Goal: Task Accomplishment & Management: Manage account settings

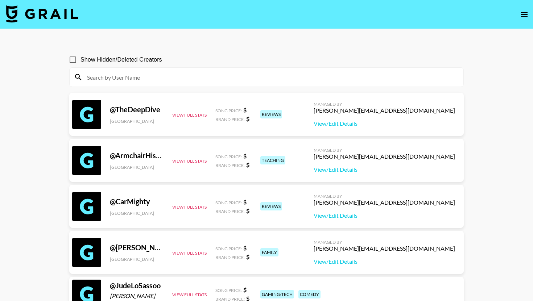
click at [522, 12] on icon "open drawer" at bounding box center [524, 14] width 7 height 4
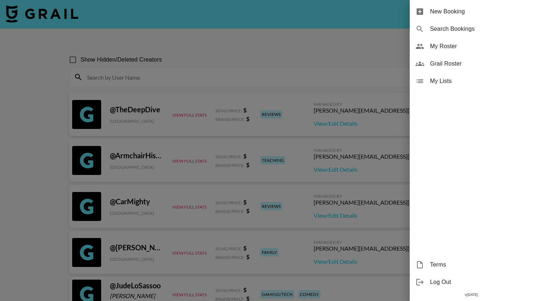
click at [452, 43] on span "My Roster" at bounding box center [478, 46] width 97 height 9
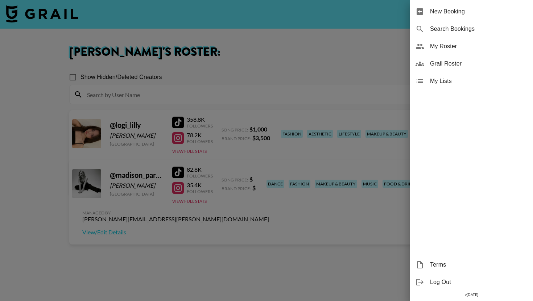
click at [445, 48] on span "My Roster" at bounding box center [478, 46] width 97 height 9
click at [447, 7] on span "New Booking" at bounding box center [478, 11] width 97 height 9
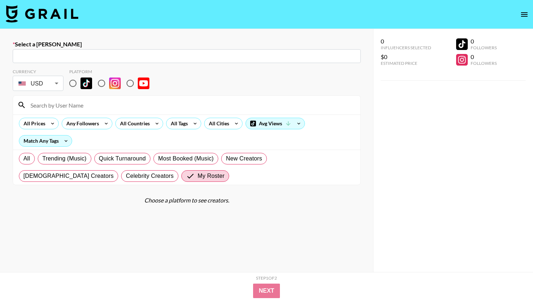
click at [52, 9] on img at bounding box center [42, 13] width 72 height 17
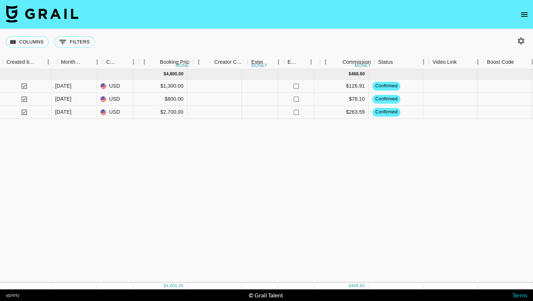
scroll to position [0, 545]
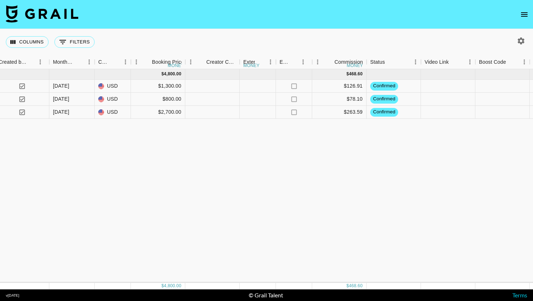
click at [524, 14] on icon "open drawer" at bounding box center [524, 14] width 7 height 4
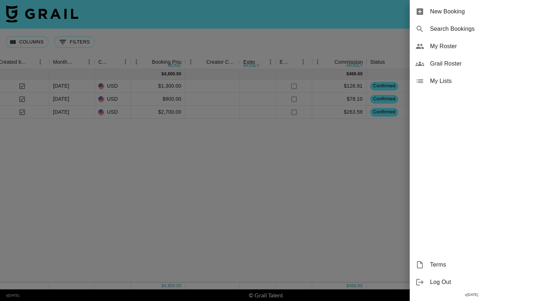
click at [433, 63] on span "Grail Roster" at bounding box center [478, 63] width 97 height 9
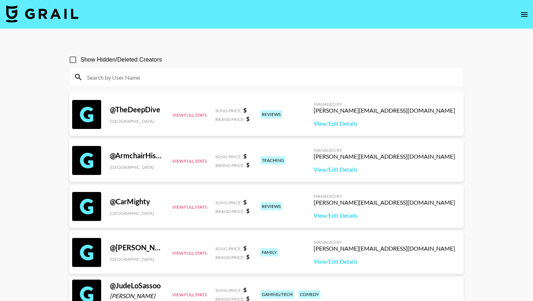
click at [525, 16] on icon "open drawer" at bounding box center [524, 14] width 7 height 4
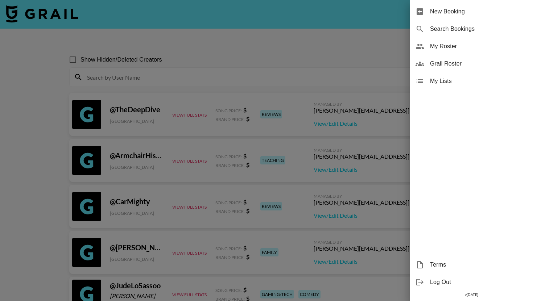
click at [475, 49] on span "My Roster" at bounding box center [478, 46] width 97 height 9
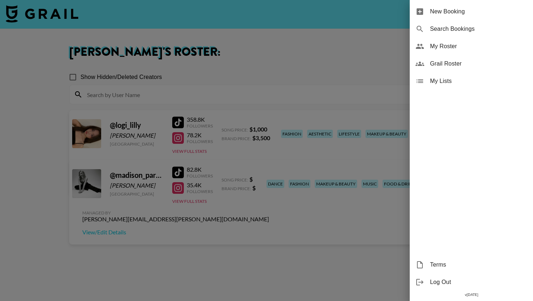
click at [341, 51] on div at bounding box center [266, 150] width 533 height 301
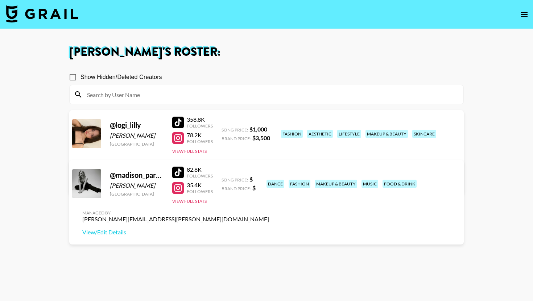
click at [522, 14] on icon "open drawer" at bounding box center [524, 14] width 7 height 4
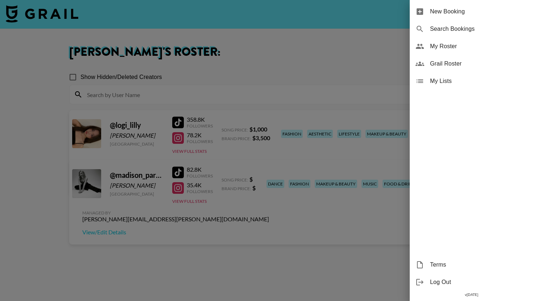
click at [342, 59] on div at bounding box center [266, 150] width 533 height 301
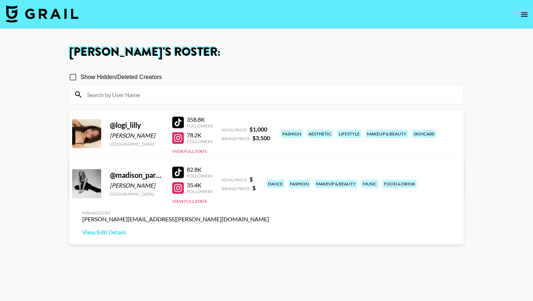
click at [529, 11] on button "open drawer" at bounding box center [524, 14] width 14 height 14
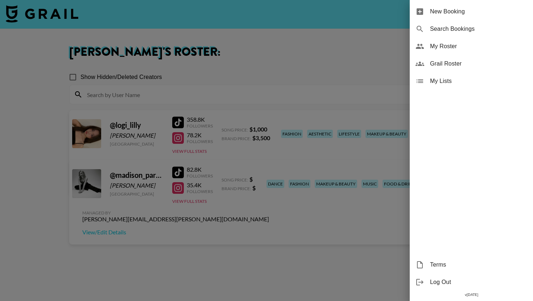
click at [452, 62] on span "Grail Roster" at bounding box center [478, 63] width 97 height 9
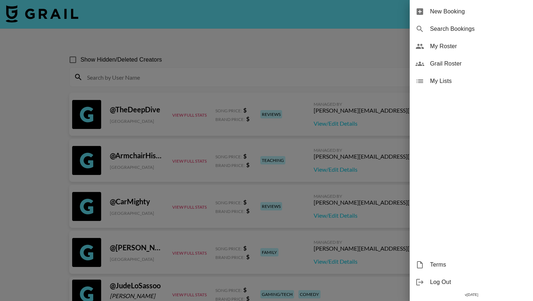
click at [382, 46] on div at bounding box center [266, 150] width 533 height 301
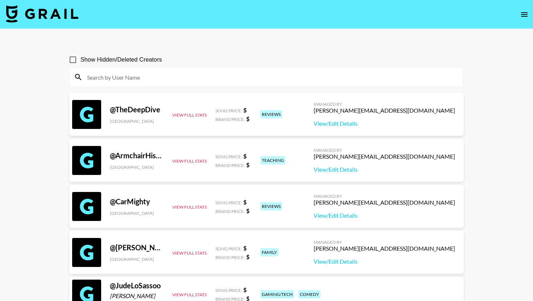
click at [521, 18] on icon "open drawer" at bounding box center [524, 14] width 9 height 9
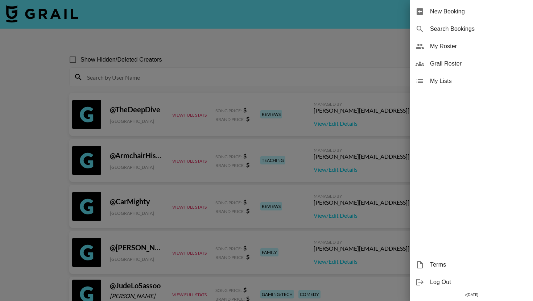
click at [296, 18] on div at bounding box center [266, 150] width 533 height 301
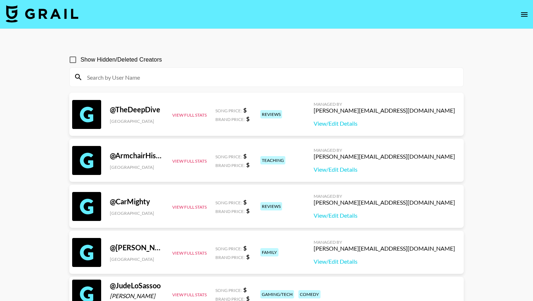
click at [64, 16] on img at bounding box center [42, 13] width 72 height 17
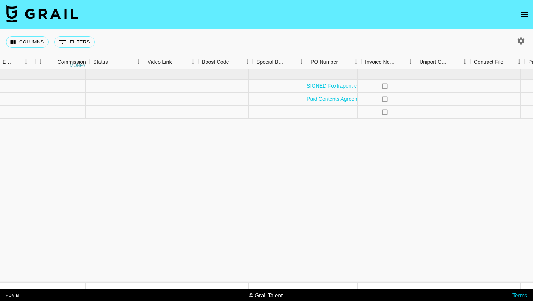
scroll to position [0, 1006]
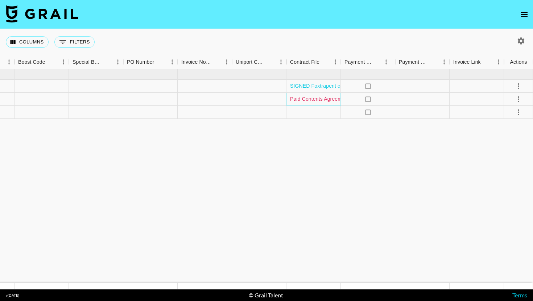
click at [318, 101] on link "Paid Contents Agreement_ [PERSON_NAME] Sit(25.08).pdf" at bounding box center [359, 98] width 138 height 7
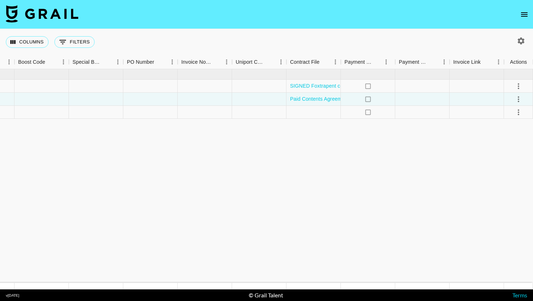
click at [421, 84] on div at bounding box center [422, 86] width 54 height 13
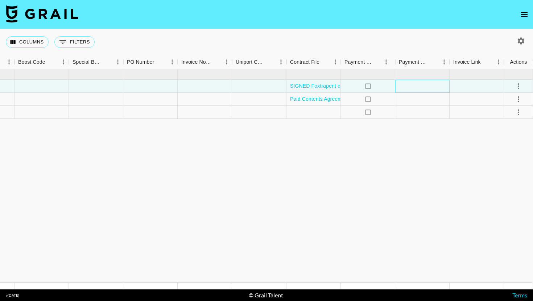
click at [421, 84] on div at bounding box center [422, 86] width 54 height 13
click at [417, 84] on div at bounding box center [422, 86] width 54 height 13
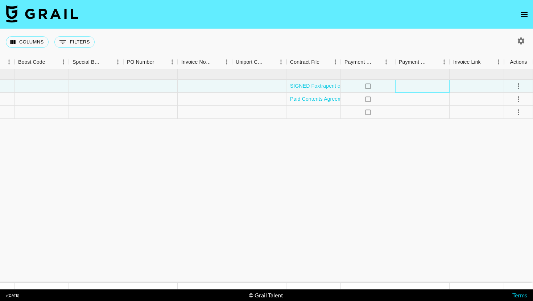
click at [417, 84] on div at bounding box center [422, 86] width 54 height 13
click at [406, 100] on div at bounding box center [422, 99] width 54 height 13
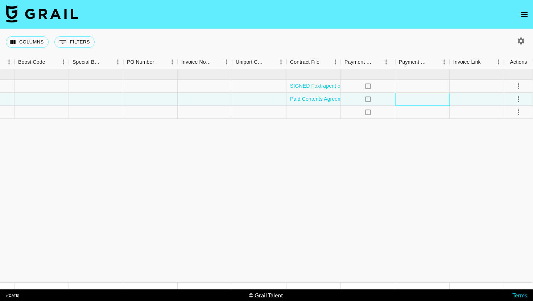
click at [406, 100] on div at bounding box center [422, 99] width 54 height 13
click at [405, 112] on div at bounding box center [422, 112] width 54 height 13
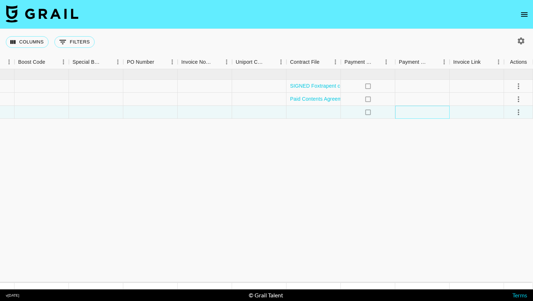
click at [405, 112] on div at bounding box center [422, 112] width 54 height 13
click at [478, 82] on div at bounding box center [476, 86] width 54 height 13
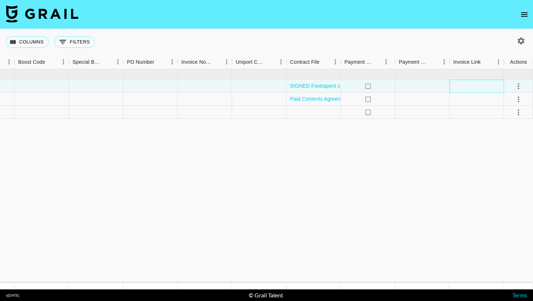
click at [478, 82] on div at bounding box center [476, 86] width 54 height 13
click at [241, 91] on div at bounding box center [259, 86] width 54 height 13
click at [242, 88] on div at bounding box center [259, 86] width 54 height 13
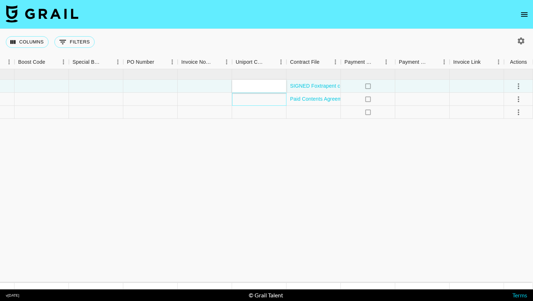
click at [242, 97] on div at bounding box center [259, 99] width 54 height 13
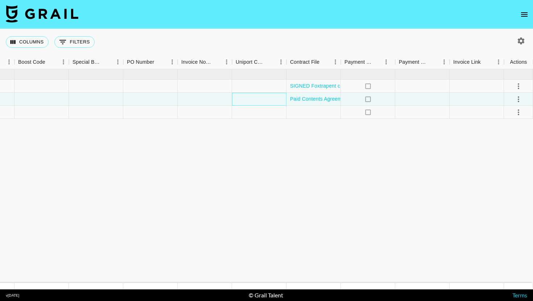
click at [242, 97] on div at bounding box center [259, 99] width 54 height 13
click at [515, 89] on icon "select merge strategy" at bounding box center [518, 86] width 9 height 9
click at [519, 86] on icon "select merge strategy" at bounding box center [518, 86] width 9 height 9
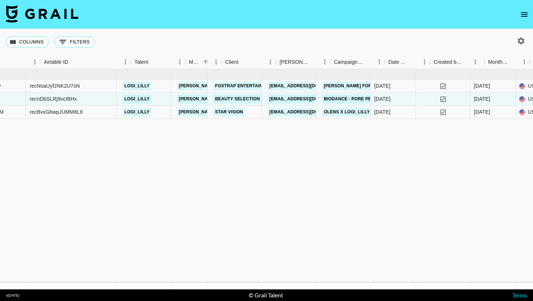
scroll to position [0, 99]
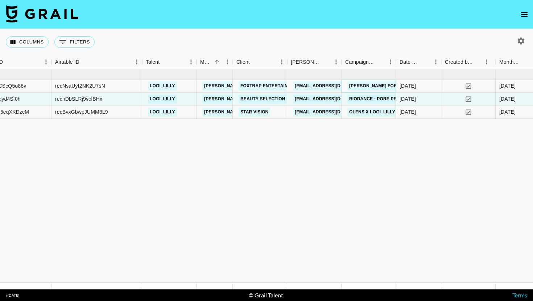
click at [358, 86] on link "[PERSON_NAME] Formula - Ultra X" at bounding box center [390, 86] width 87 height 9
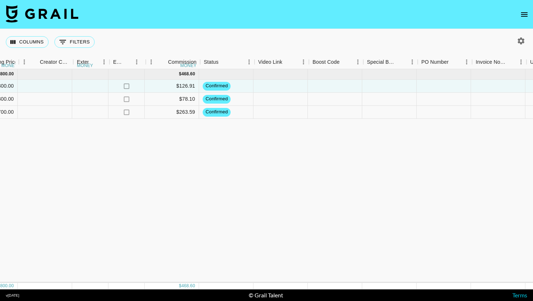
scroll to position [0, 714]
click at [327, 82] on div at bounding box center [334, 86] width 54 height 13
click at [314, 136] on div "[DATE] ( 3 ) $ 4,800.00 $ 468.60 0tEJNGE29JOCScQ5o86v recNsaUyf2NK2U7sN logi_li…" at bounding box center [55, 176] width 1539 height 214
click at [278, 89] on div at bounding box center [279, 86] width 54 height 13
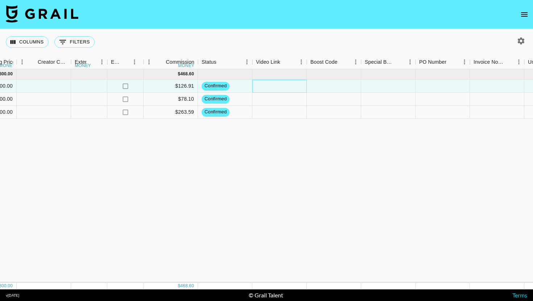
click at [278, 89] on div at bounding box center [279, 86] width 54 height 13
click at [273, 131] on div "[DATE] ( 3 ) $ 4,800.00 $ 468.60 0tEJNGE29JOCScQ5o86v recNsaUyf2NK2U7sN logi_li…" at bounding box center [55, 176] width 1539 height 214
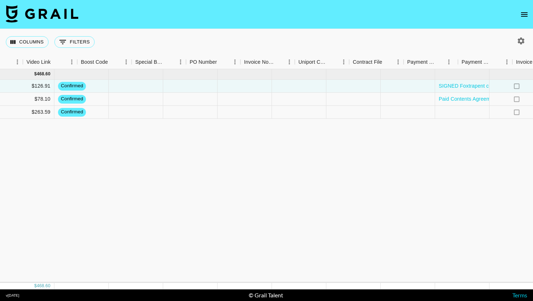
scroll to position [0, 1006]
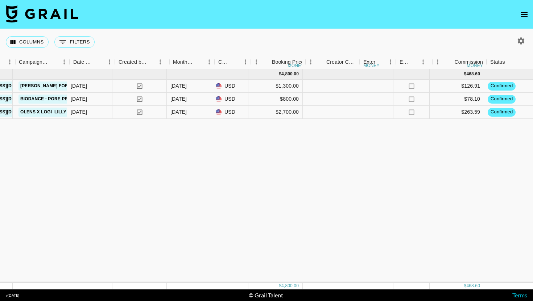
scroll to position [0, 432]
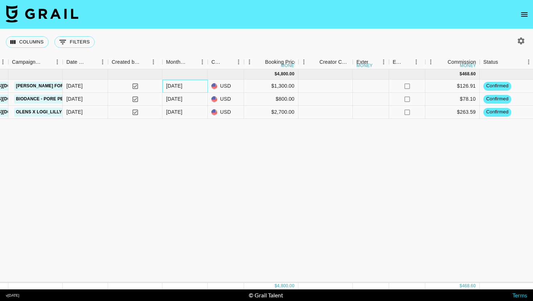
click at [188, 85] on div "[DATE]" at bounding box center [184, 86] width 45 height 13
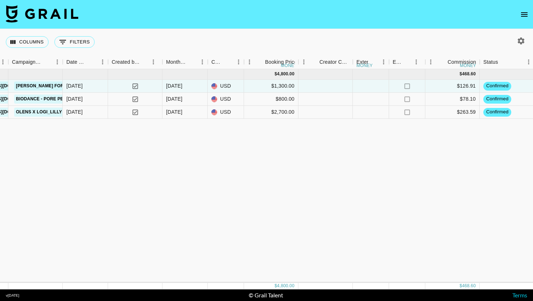
click at [191, 128] on div "[DATE] ( 3 ) $ 4,800.00 $ 468.60 0tEJNGE29JOCScQ5o86v recNsaUyf2NK2U7sN logi_li…" at bounding box center [337, 176] width 1539 height 214
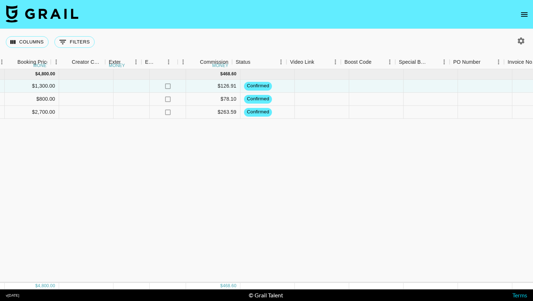
scroll to position [0, 689]
